Goal: Task Accomplishment & Management: Complete application form

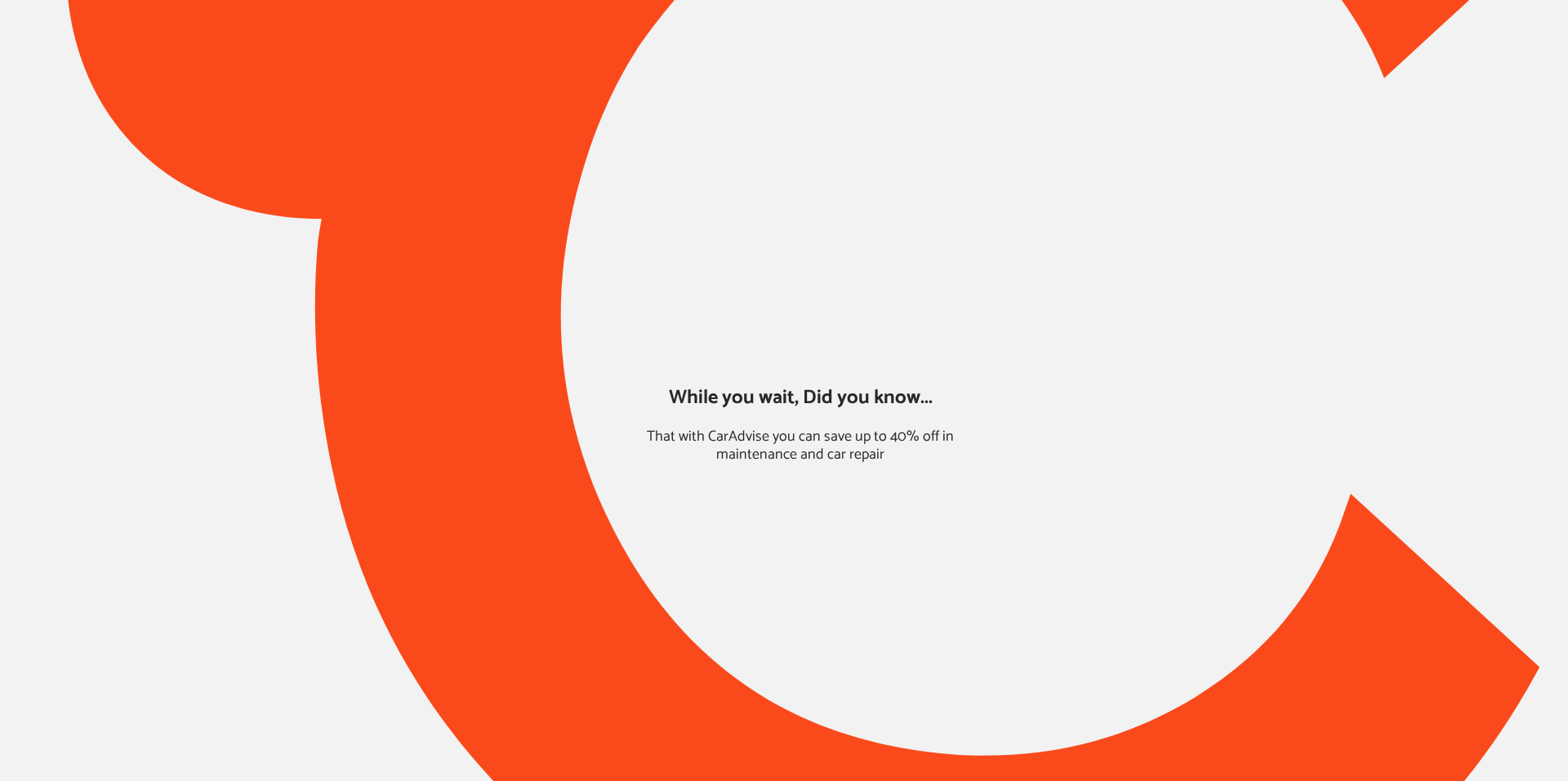
type input "*****"
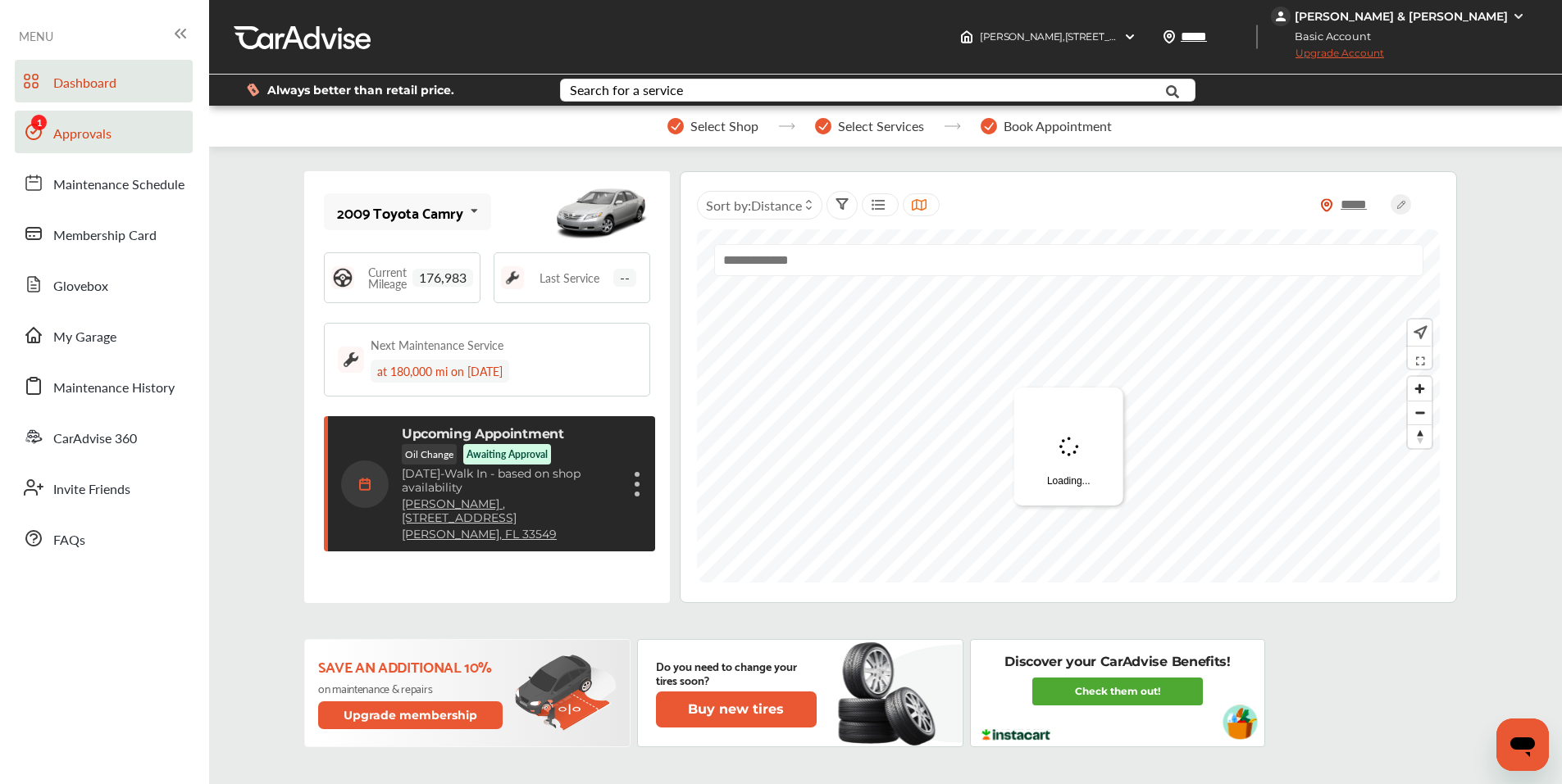
click at [71, 130] on span "Approvals" at bounding box center [82, 134] width 58 height 21
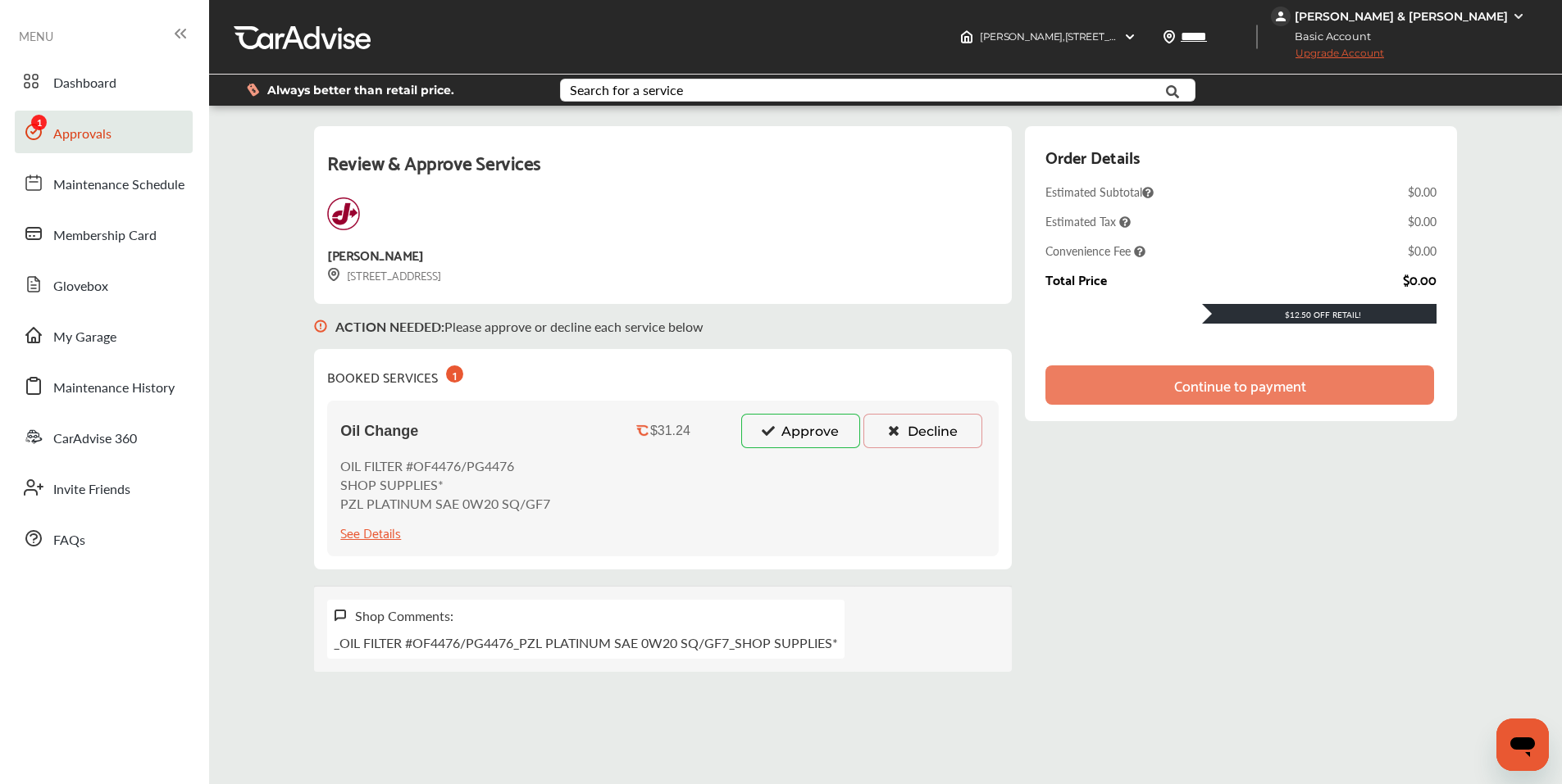
click at [774, 434] on icon at bounding box center [768, 430] width 16 height 12
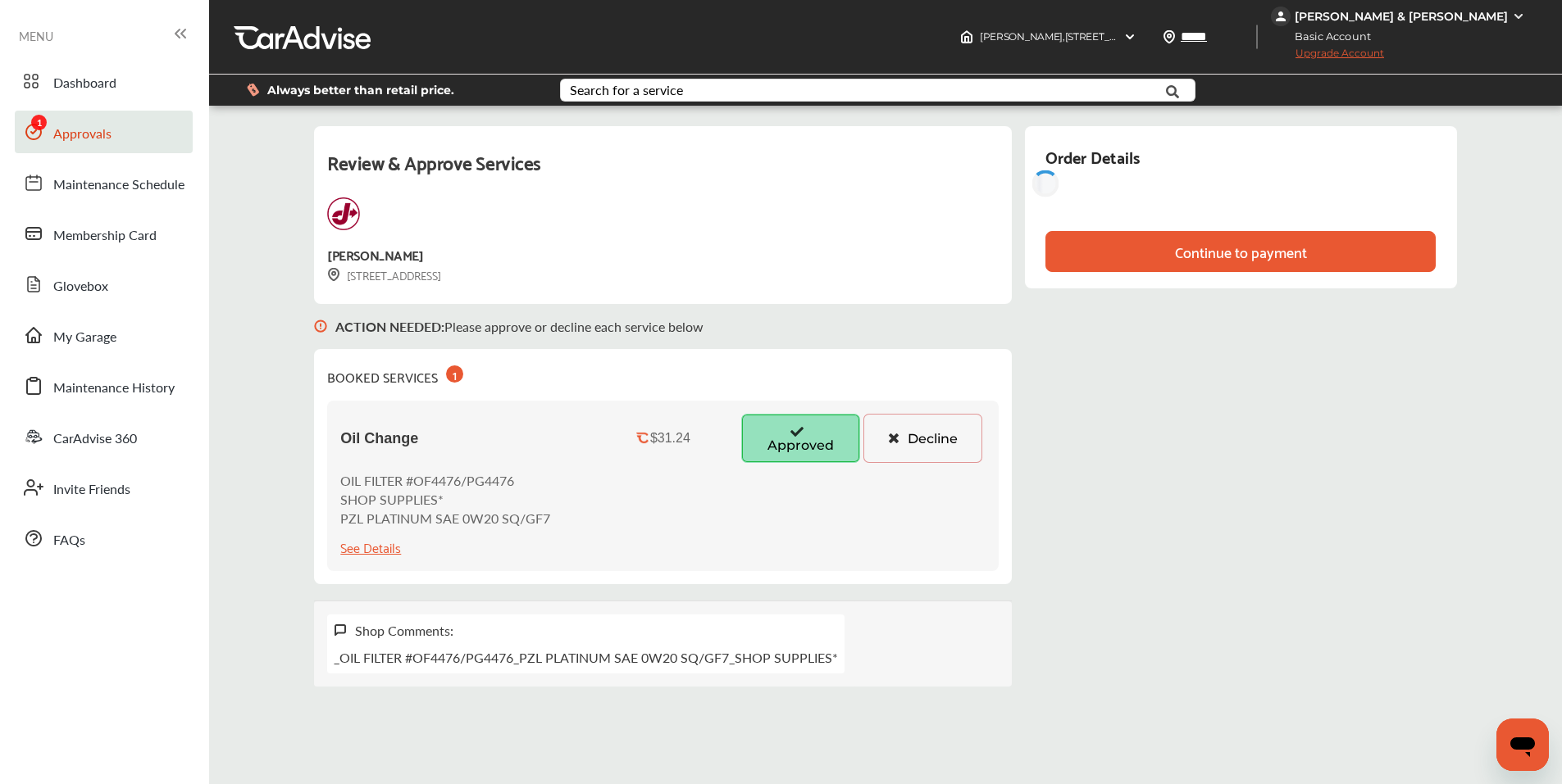
click at [1251, 409] on div "Review & Approve Services Jiffy Lube [STREET_ADDRESS] ACTION NEEDED : Please ap…" at bounding box center [884, 407] width 1142 height 561
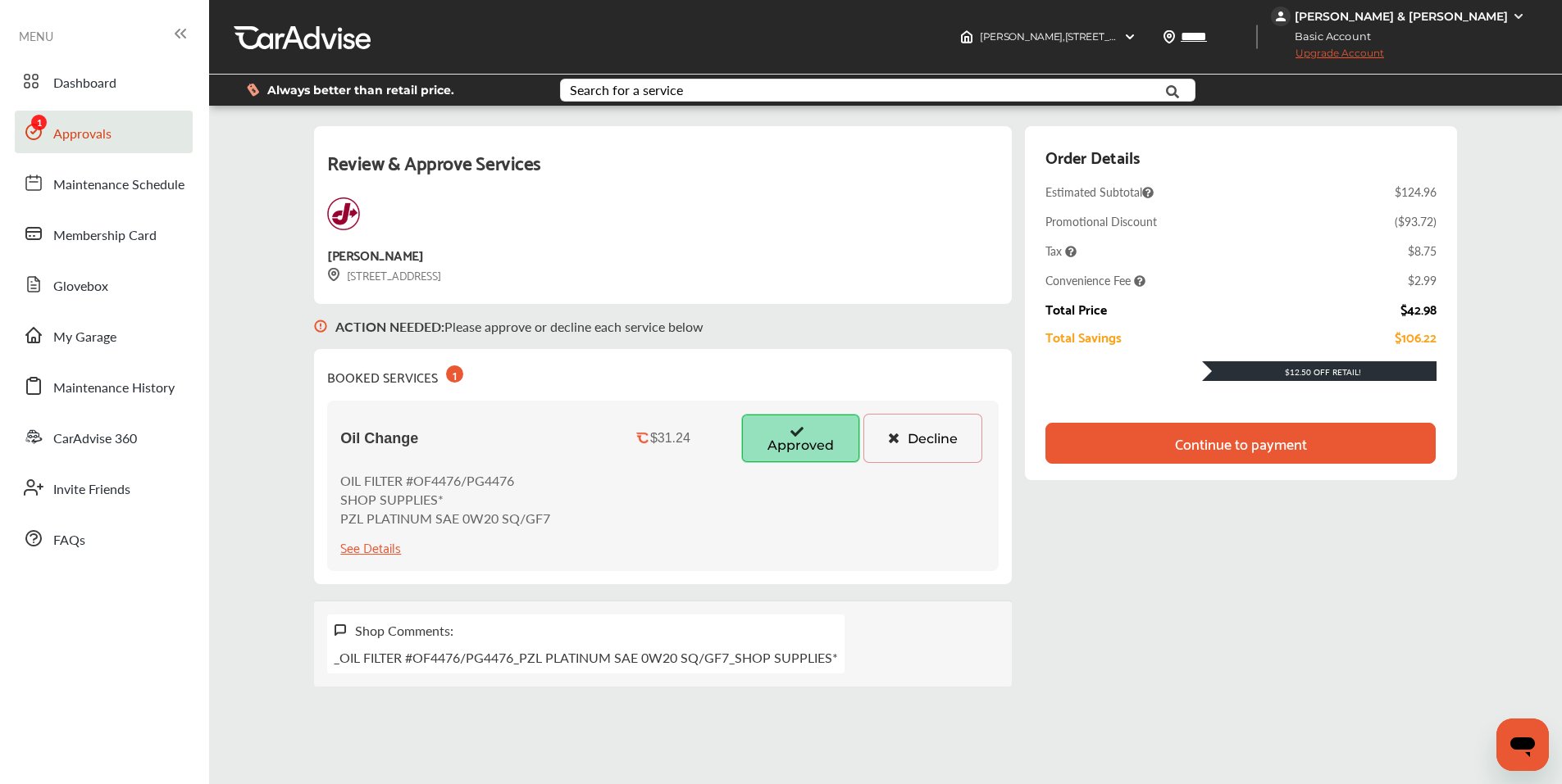
drag, startPoint x: 1227, startPoint y: 348, endPoint x: 1227, endPoint y: 357, distance: 9.0
click at [1227, 356] on div "Order Details Estimated Subtotal $124.96 Promotional Discount ( $93.72 ) Tax $8…" at bounding box center [1240, 273] width 390 height 260
click at [1231, 485] on div "Order Details Estimated Subtotal $124.96 Promotional Discount ( $93.72 ) Tax $8…" at bounding box center [1241, 312] width 431 height 371
click at [1240, 446] on div "Continue to payment" at bounding box center [1241, 444] width 132 height 17
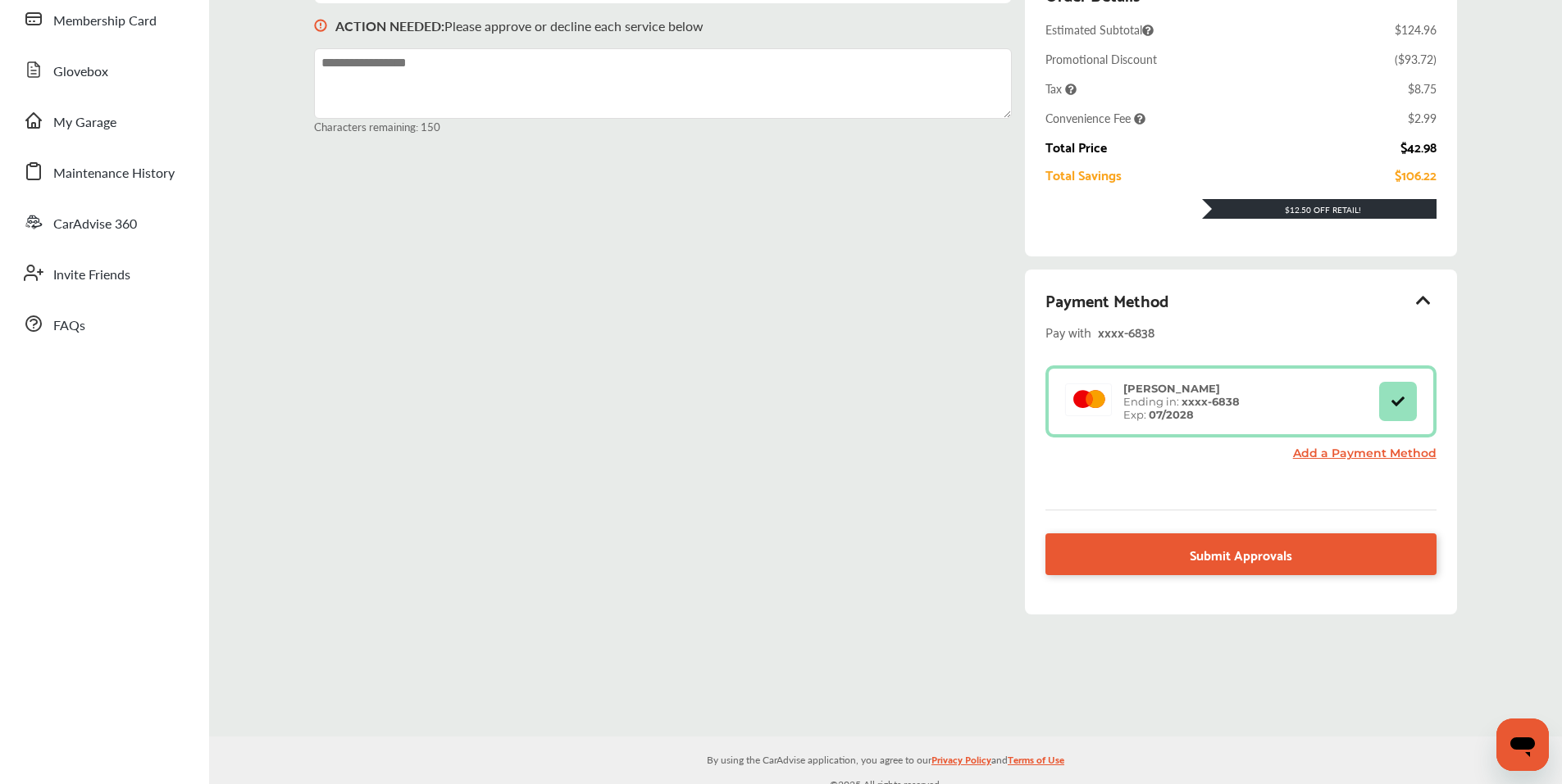
scroll to position [226, 0]
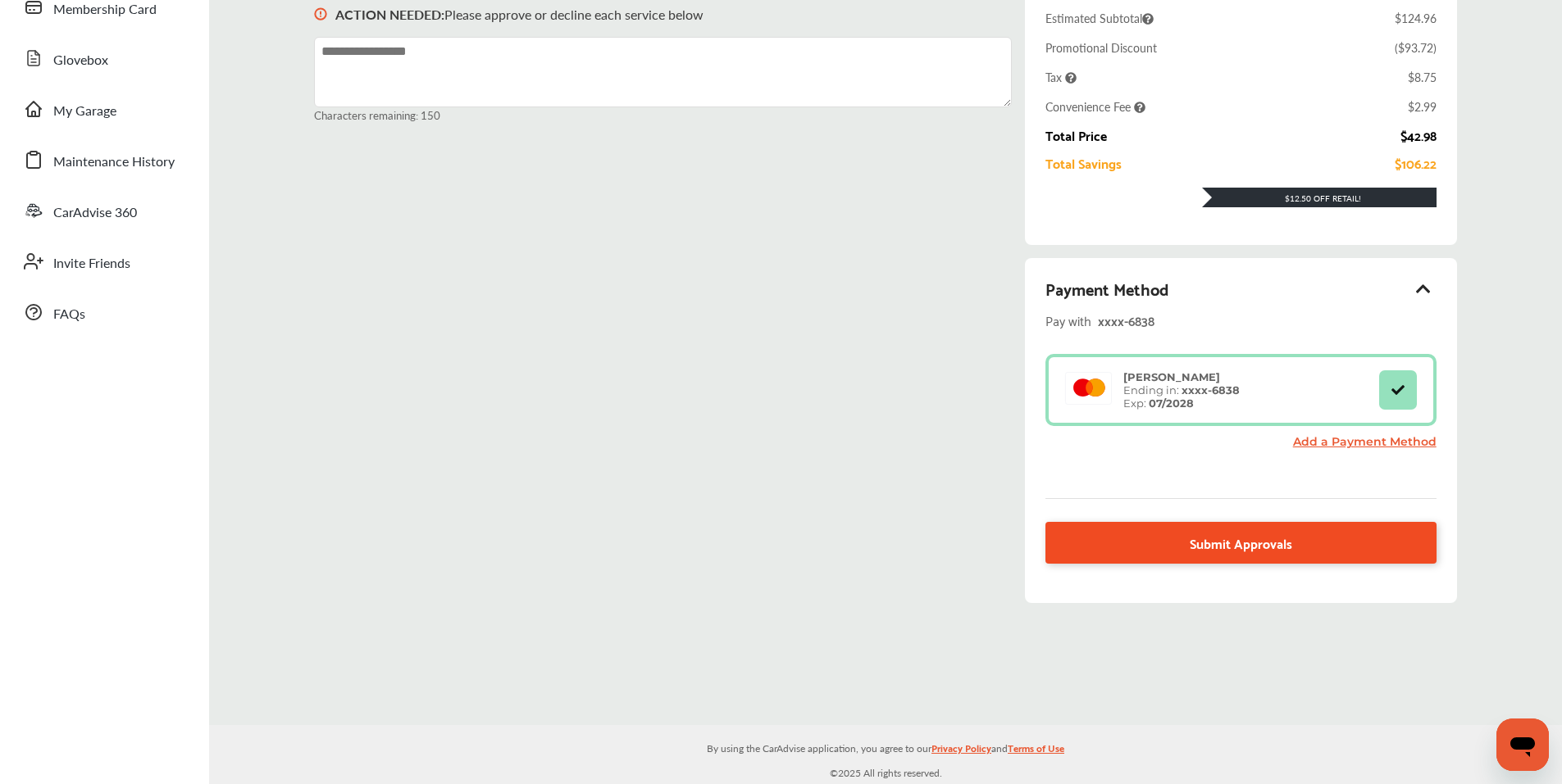
click at [1248, 560] on link "Submit Approvals" at bounding box center [1240, 543] width 390 height 42
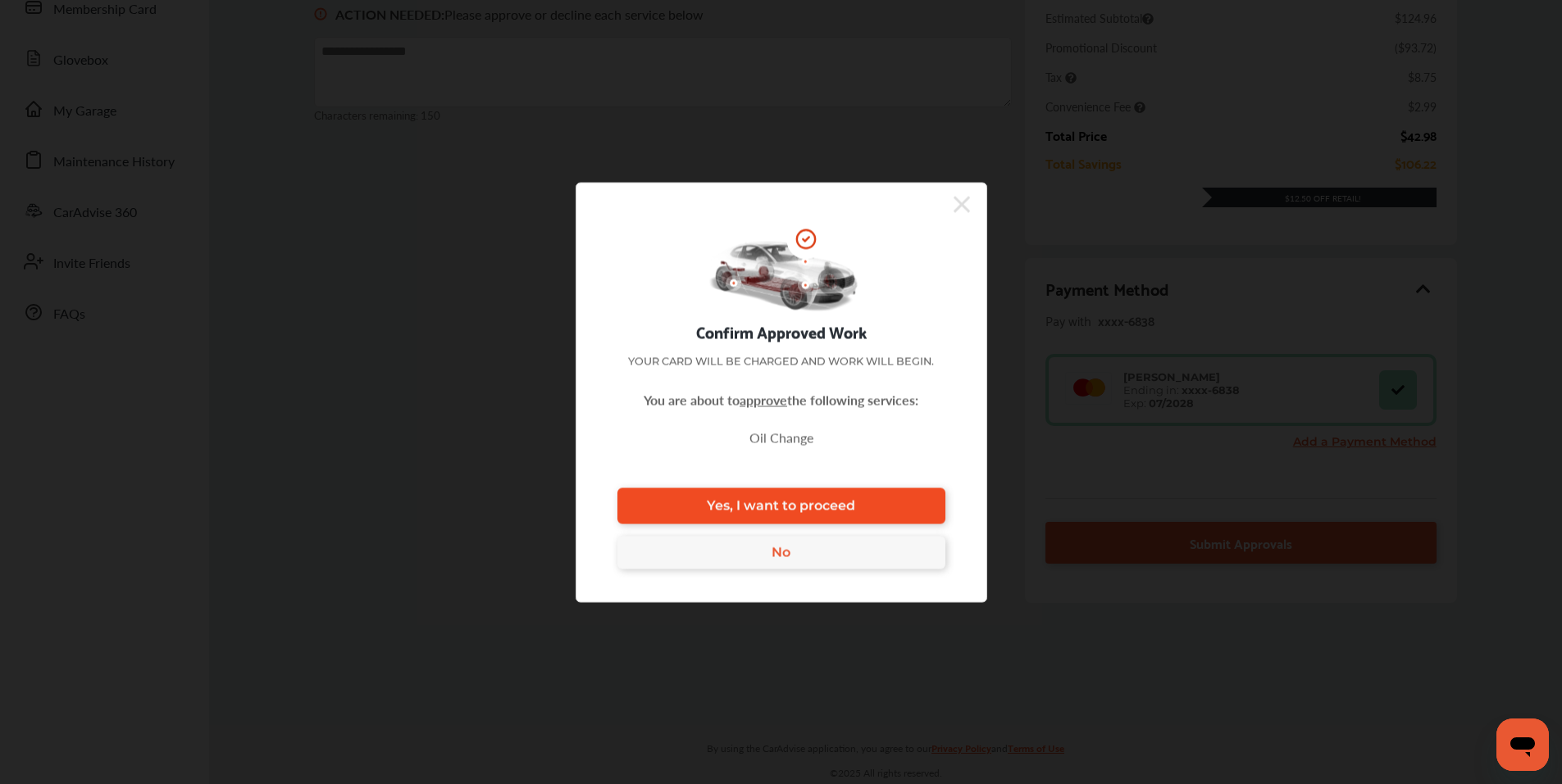
click at [859, 506] on link "Yes, I want to proceed" at bounding box center [781, 506] width 328 height 36
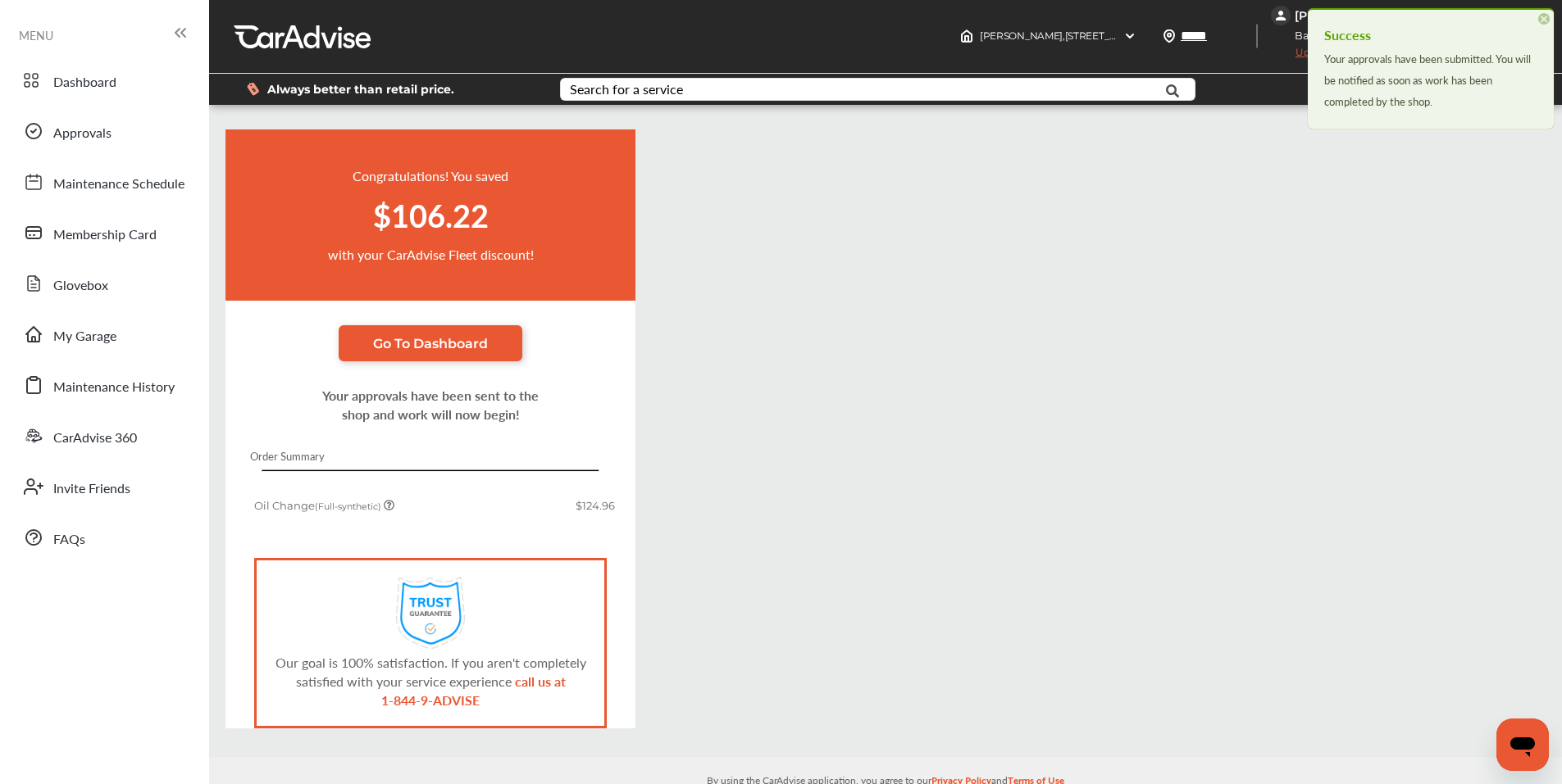
scroll to position [33, 0]
